Goal: Information Seeking & Learning: Find specific fact

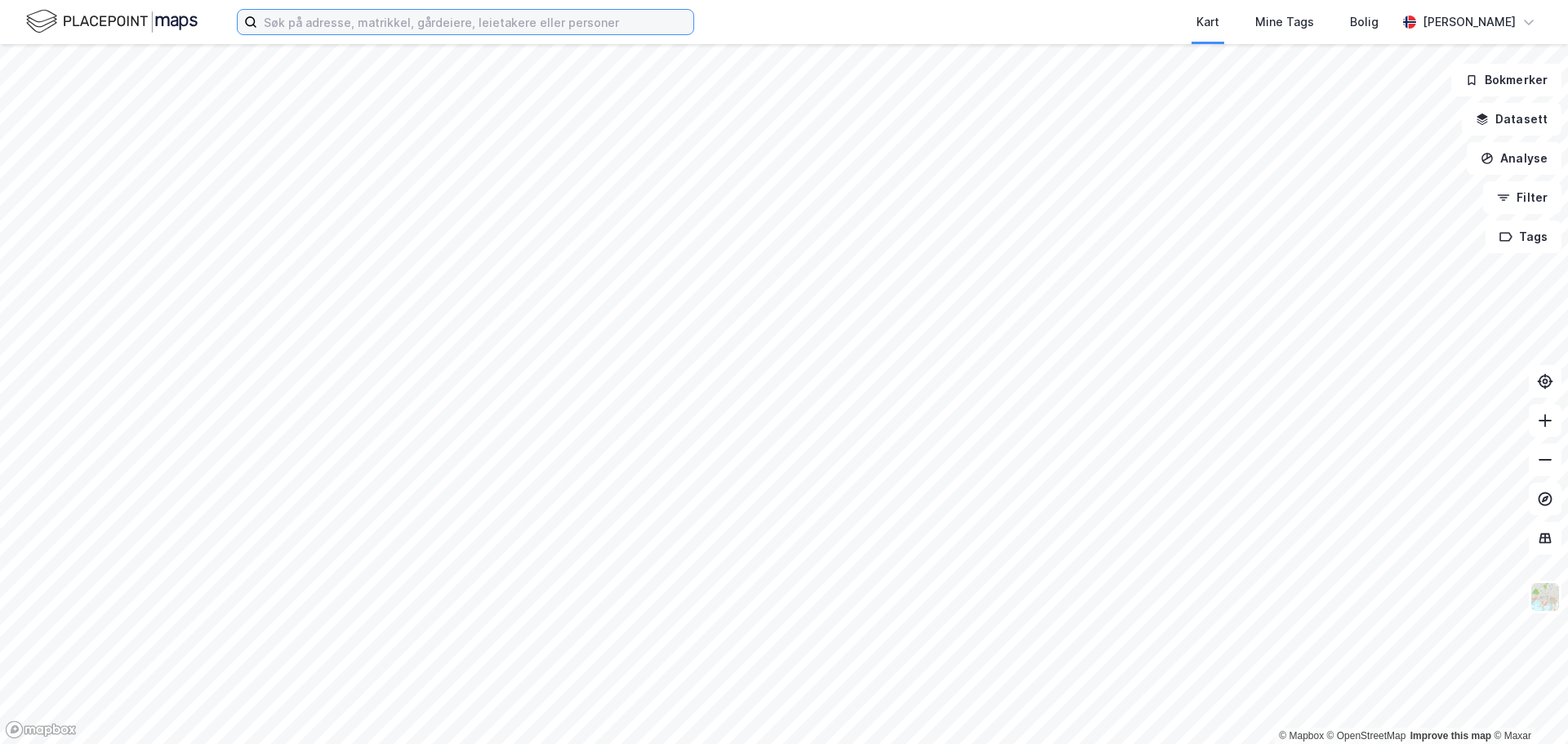
click at [482, 24] on input at bounding box center [476, 22] width 436 height 24
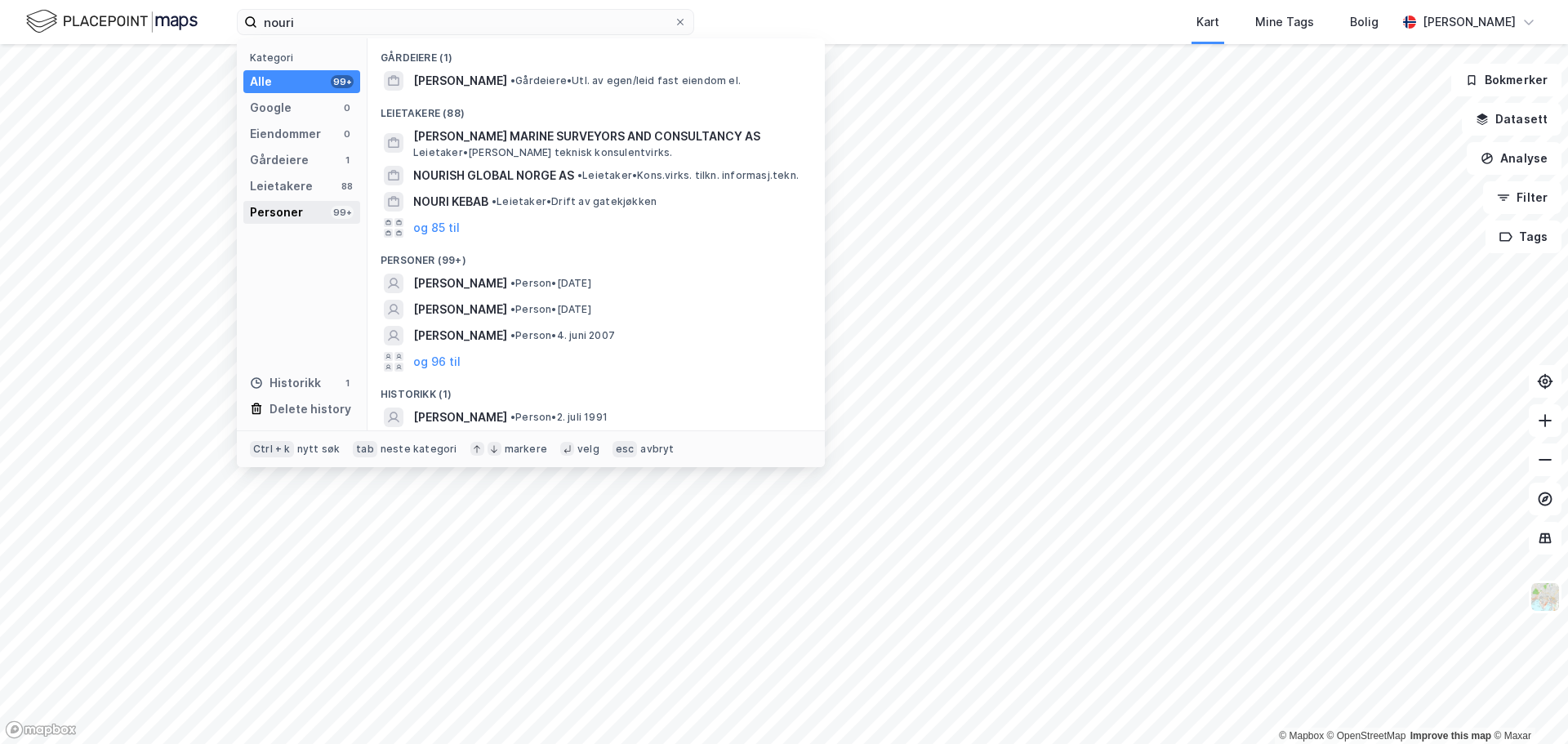
click at [284, 210] on div "Personer" at bounding box center [276, 212] width 53 height 19
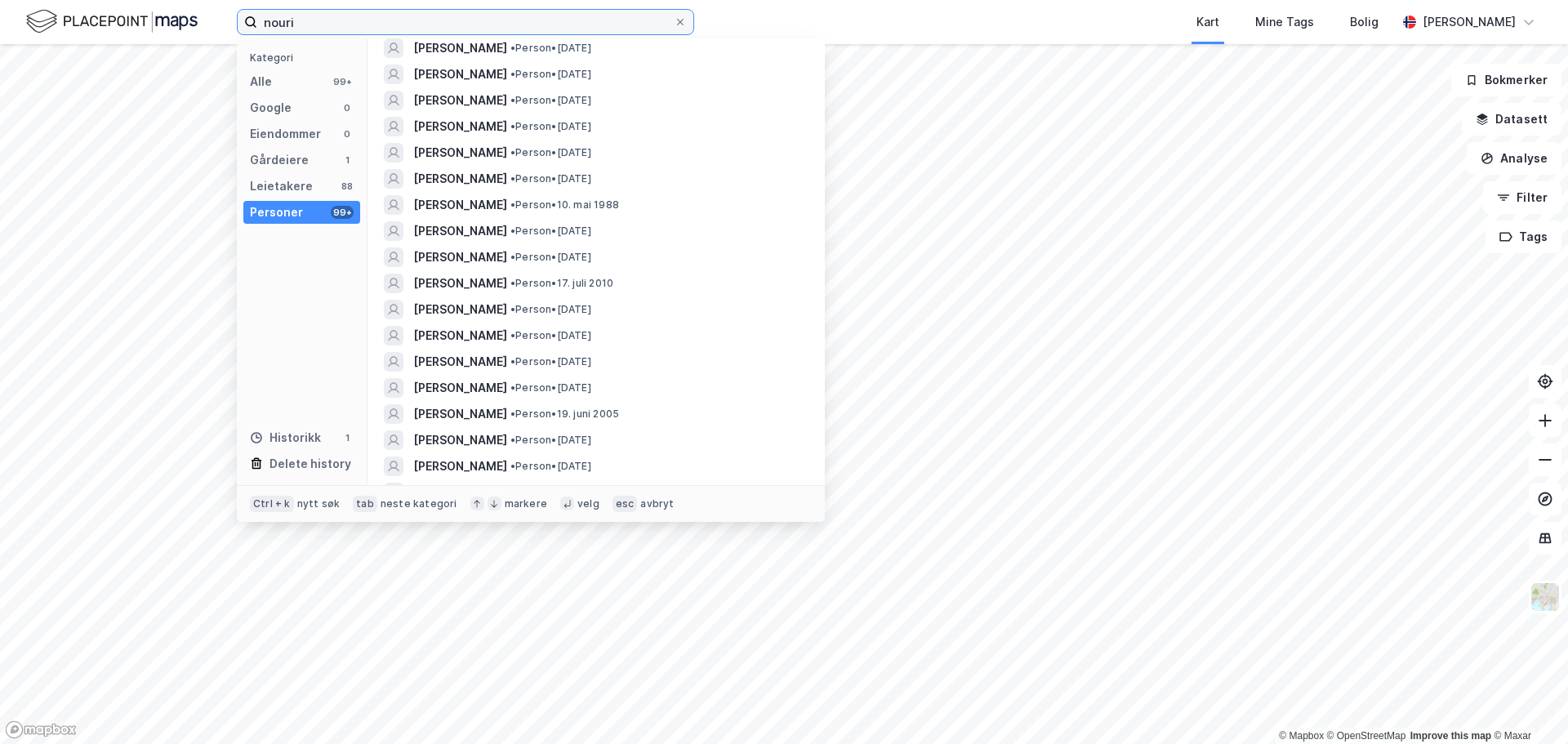
scroll to position [2169, 0]
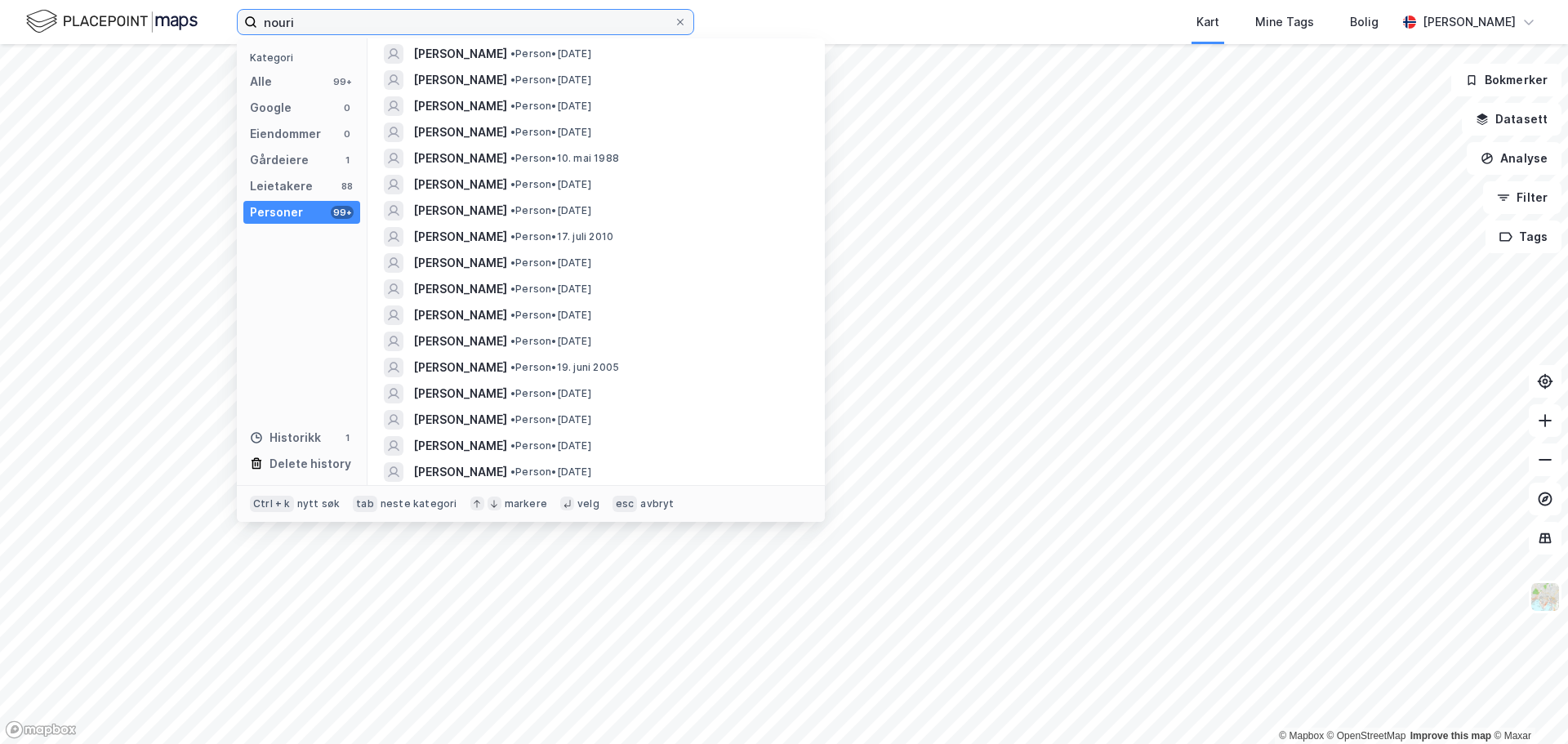
click at [544, 16] on input "nouri" at bounding box center [465, 22] width 416 height 24
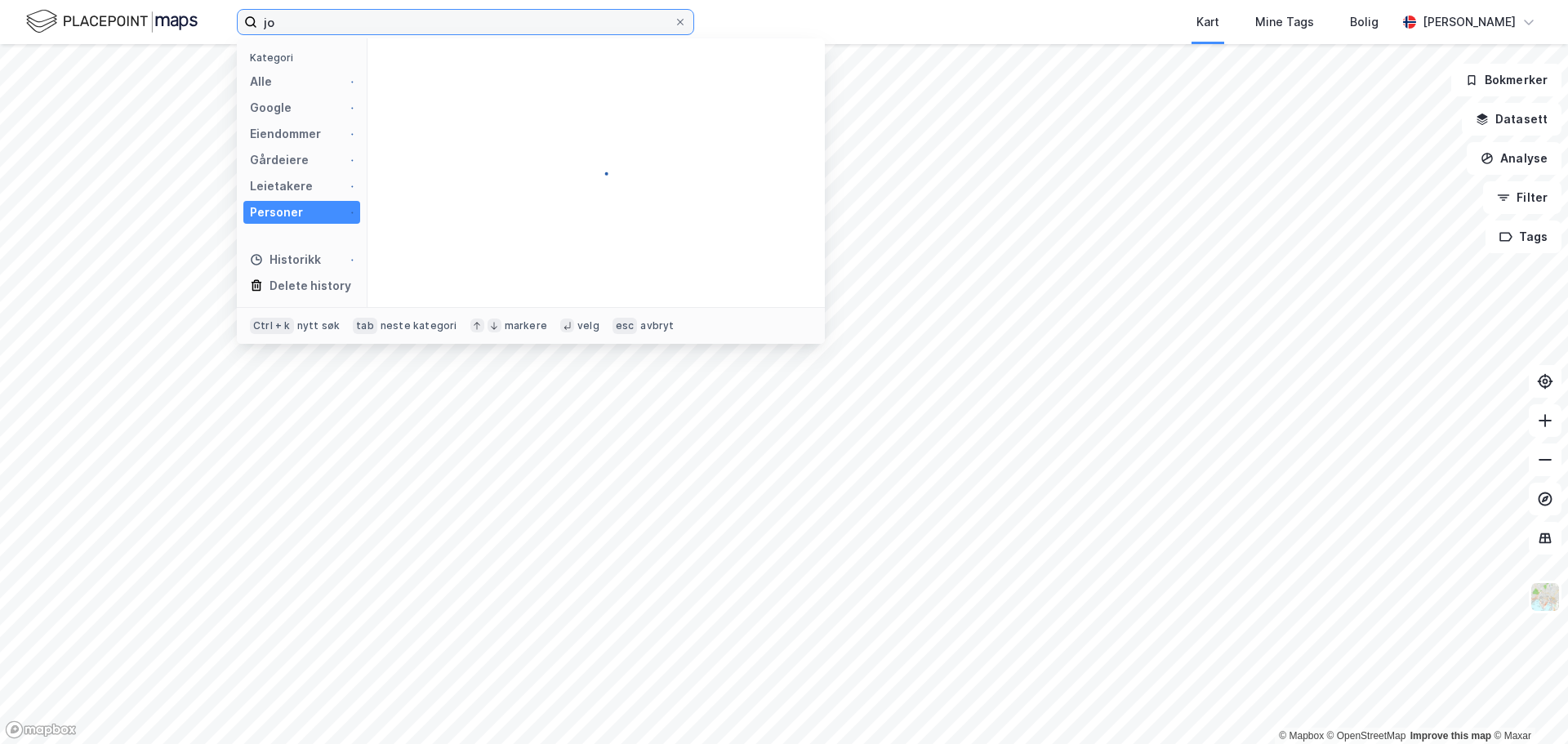
type input "j"
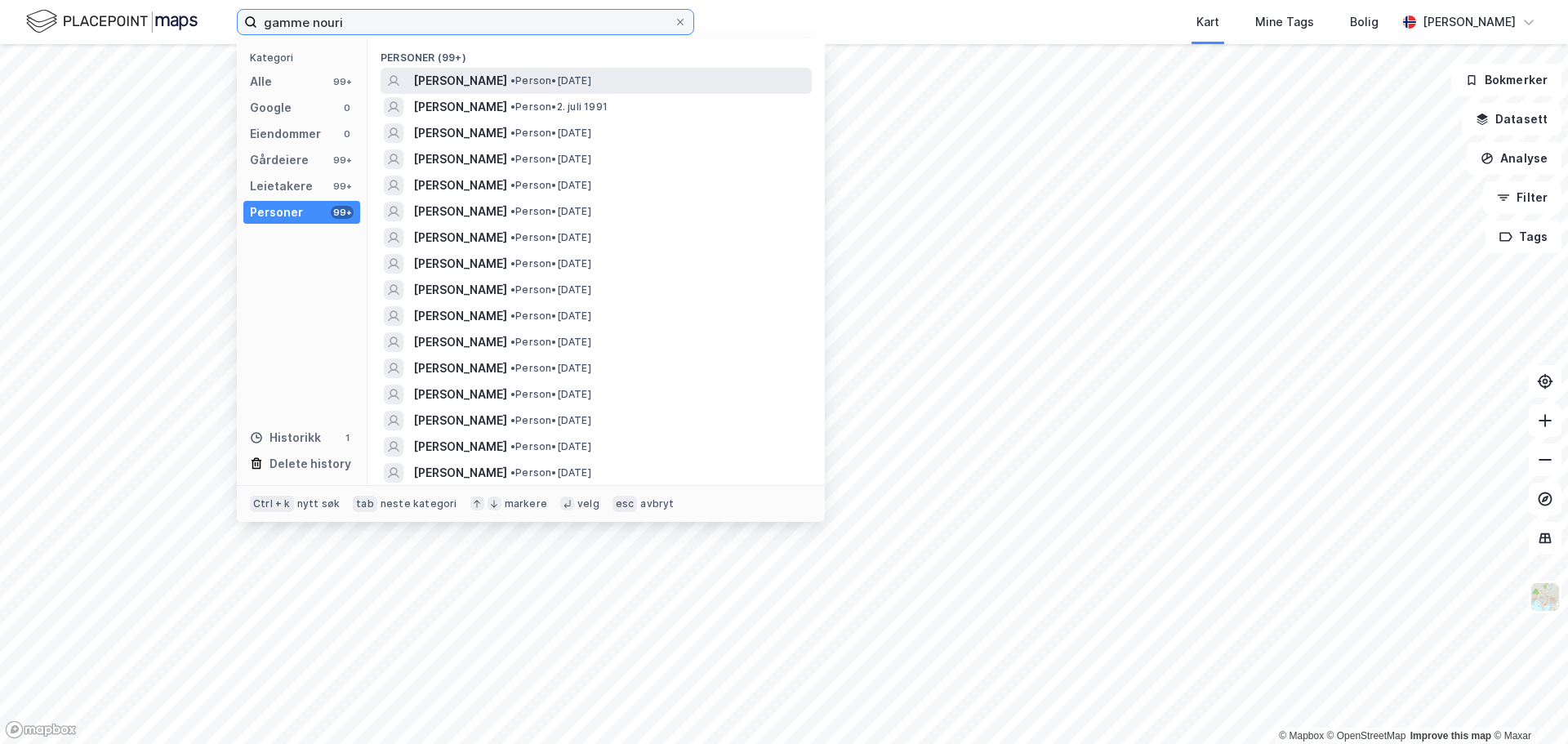
type input "gamme nouri"
click at [507, 85] on span "[PERSON_NAME]" at bounding box center [461, 80] width 94 height 19
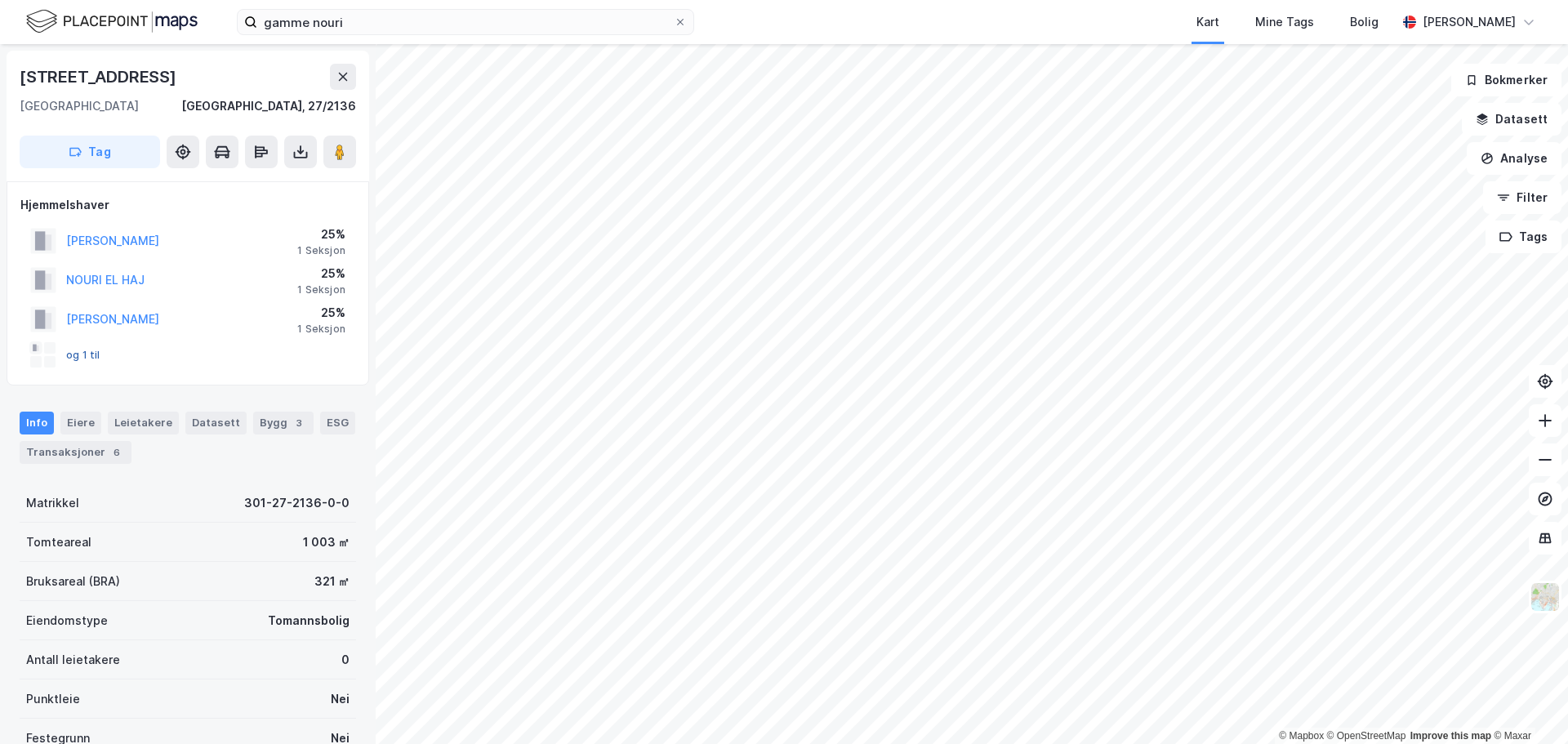
drag, startPoint x: 72, startPoint y: 348, endPoint x: 83, endPoint y: 352, distance: 11.7
click at [72, 350] on div "og 1 til" at bounding box center [65, 355] width 70 height 26
click at [0, 0] on button "og 1 til" at bounding box center [0, 0] width 0 height 0
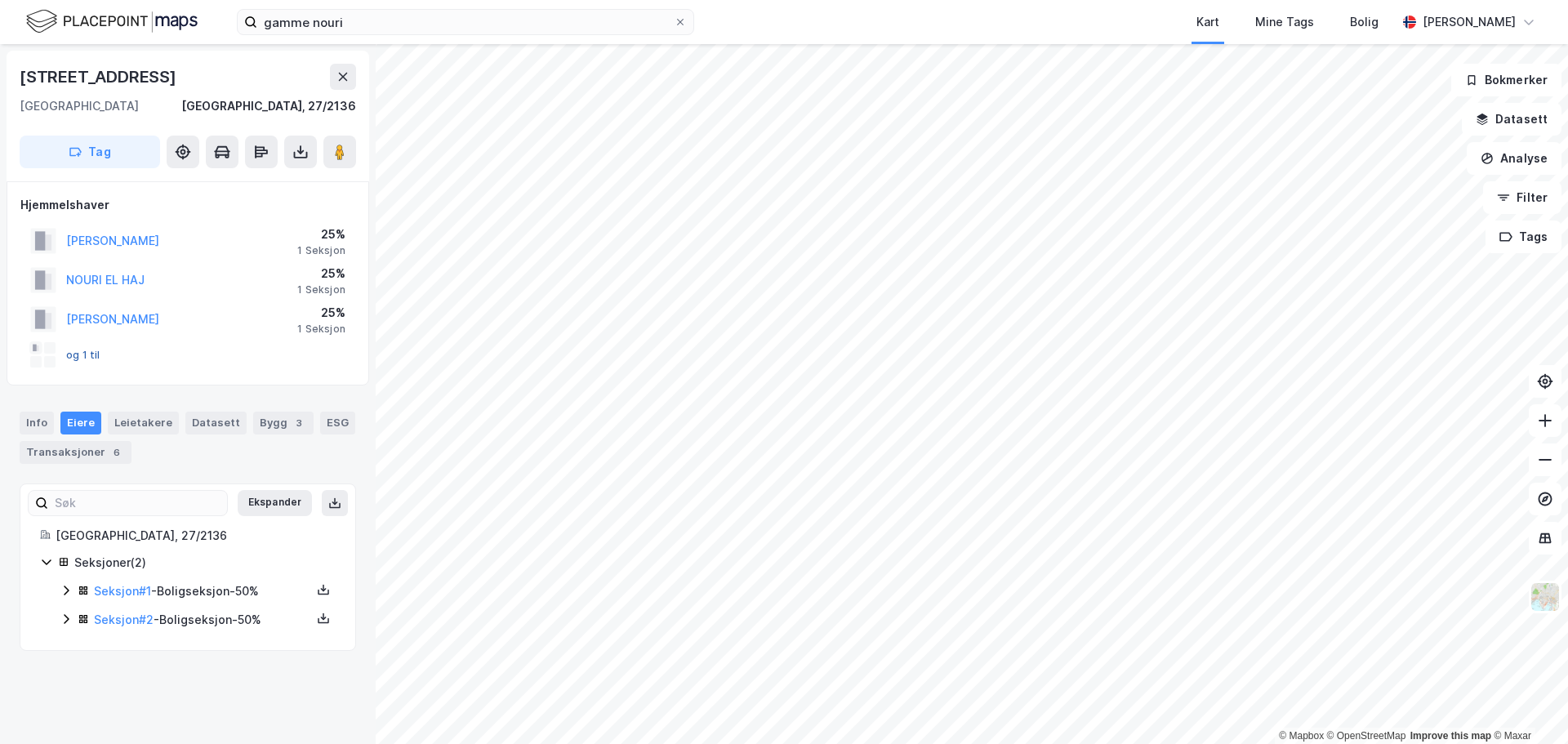
click at [0, 0] on button "og 1 til" at bounding box center [0, 0] width 0 height 0
click at [898, 0] on html "gamme nouri Kart Mine Tags Bolig [PERSON_NAME] © Mapbox © OpenStreetMap Improve…" at bounding box center [784, 372] width 1568 height 744
click at [1043, 743] on html "gamme nouri Kart Mine Tags Bolig [PERSON_NAME] © Mapbox © OpenStreetMap Improve…" at bounding box center [784, 372] width 1568 height 744
